Goal: Task Accomplishment & Management: Use online tool/utility

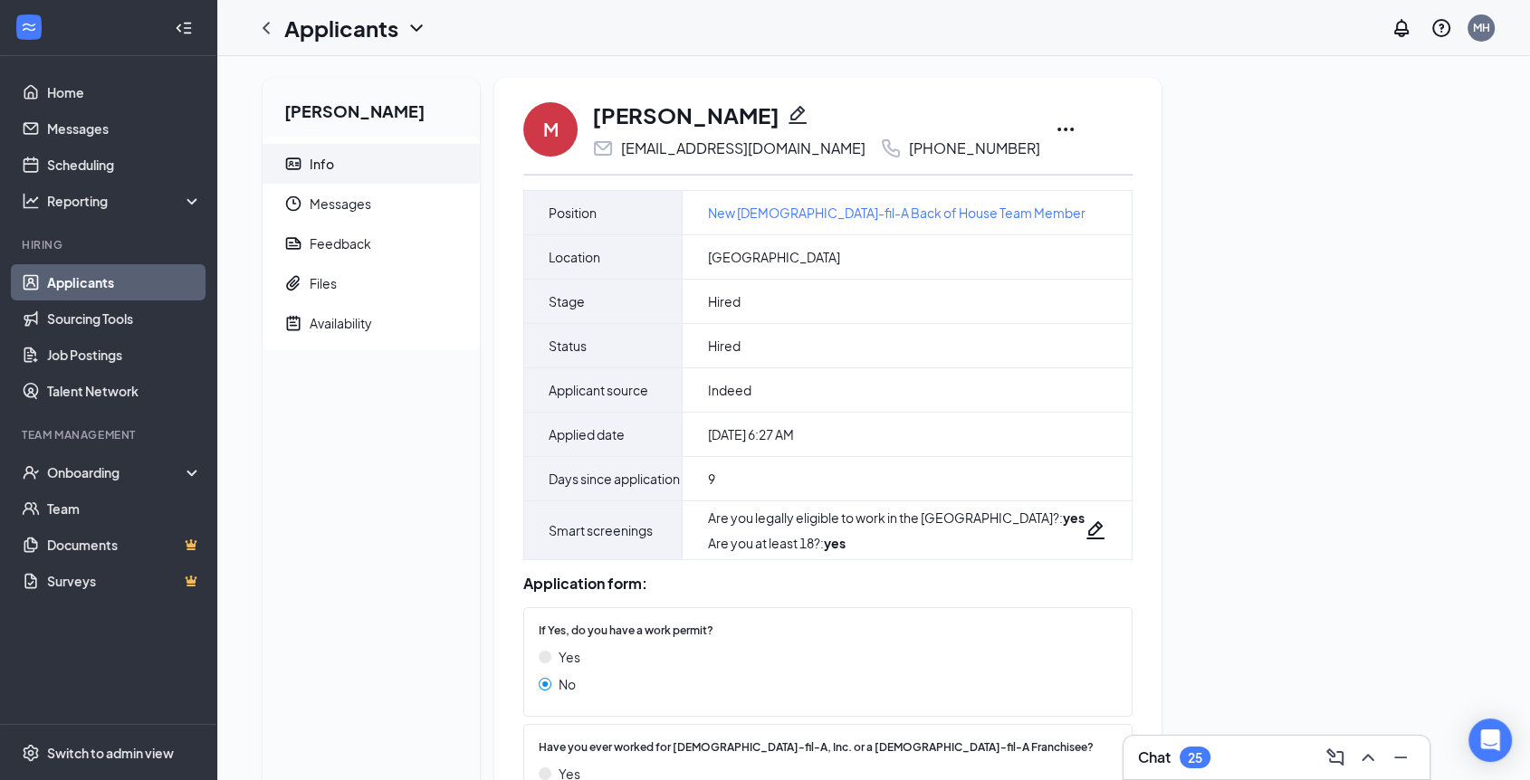
click at [1054, 133] on icon "Ellipses" at bounding box center [1065, 130] width 22 height 22
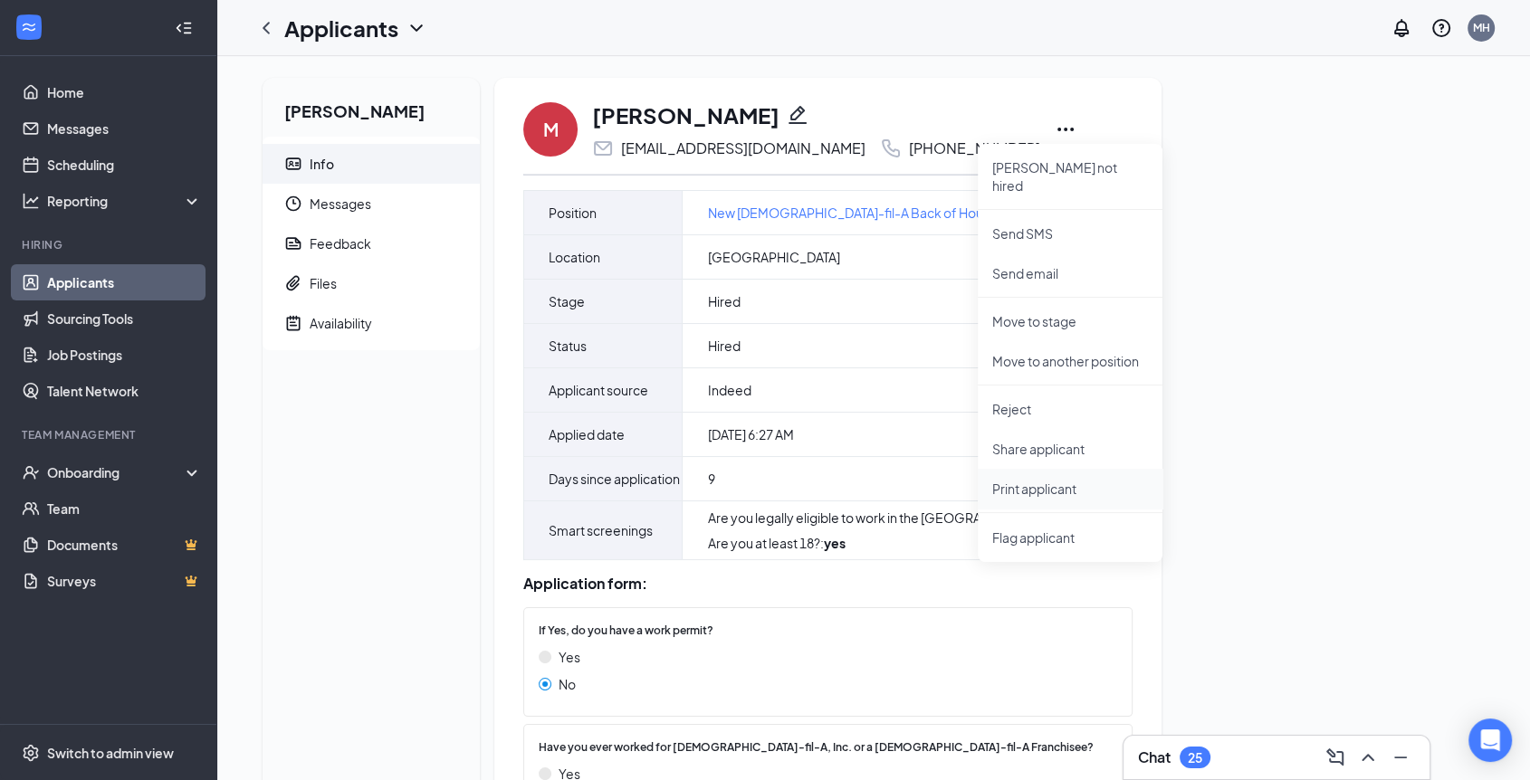
click at [1025, 480] on p "Print applicant" at bounding box center [1070, 489] width 156 height 18
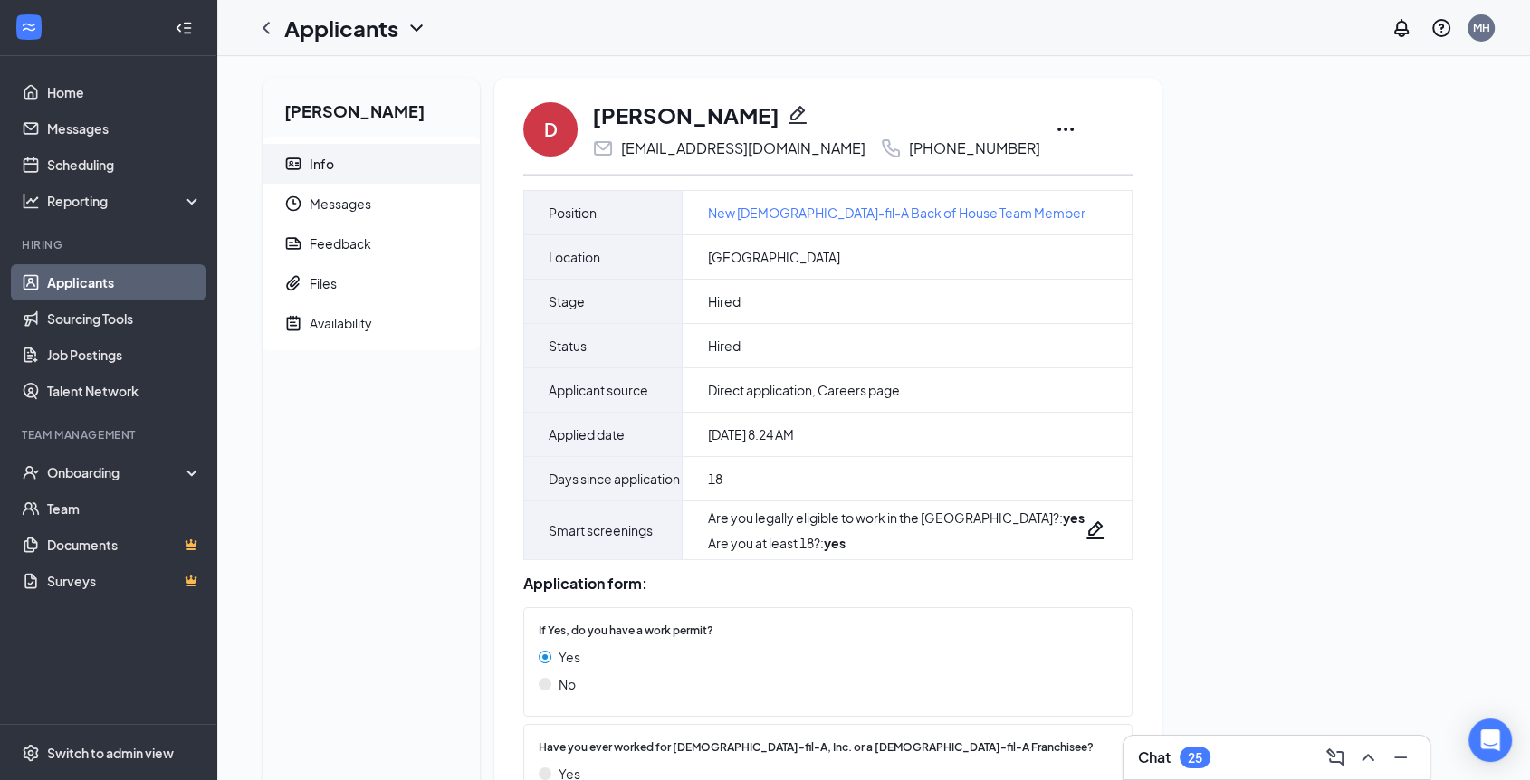
click at [1054, 127] on icon "Ellipses" at bounding box center [1065, 130] width 22 height 22
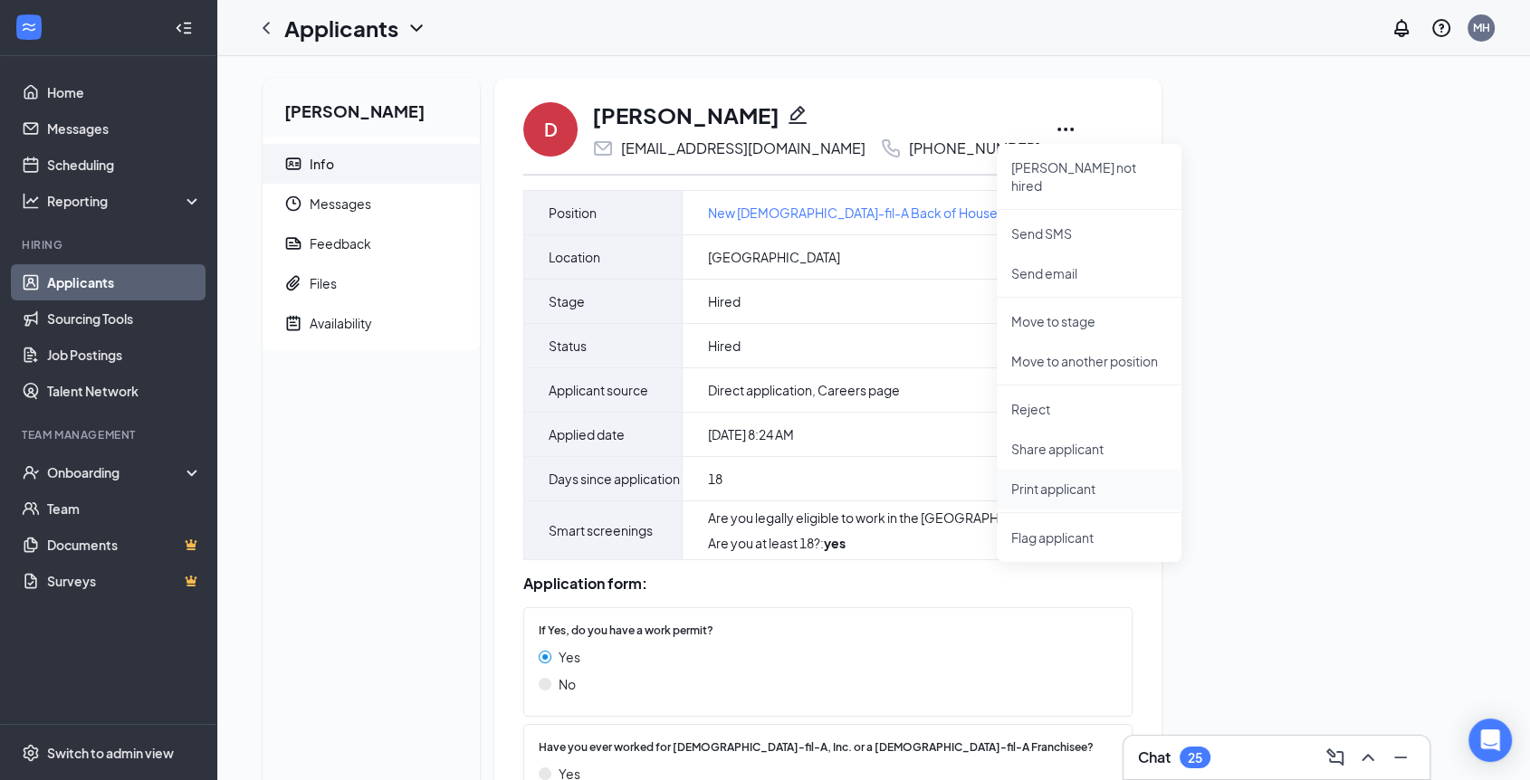
click at [1041, 480] on p "Print applicant" at bounding box center [1089, 489] width 156 height 18
